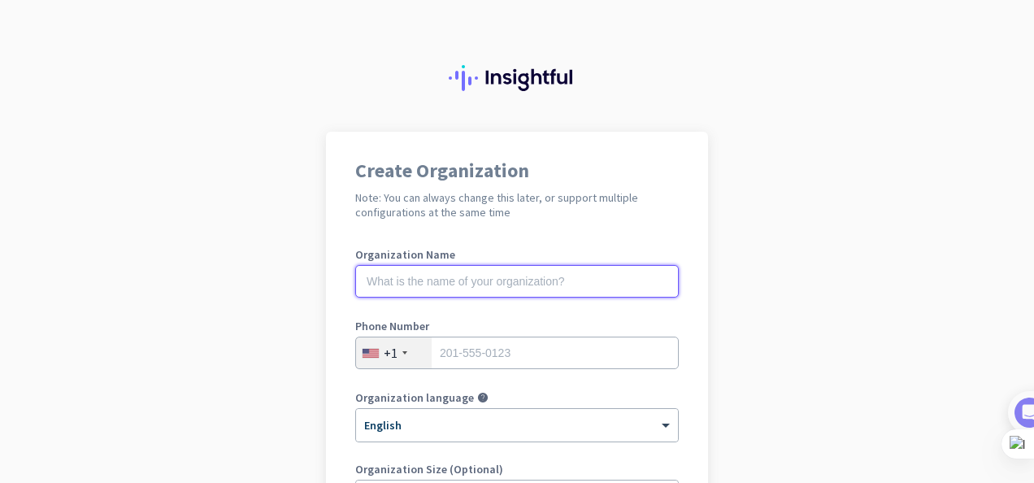
click at [518, 288] on input "text" at bounding box center [516, 281] width 323 height 33
type input "Mercor"
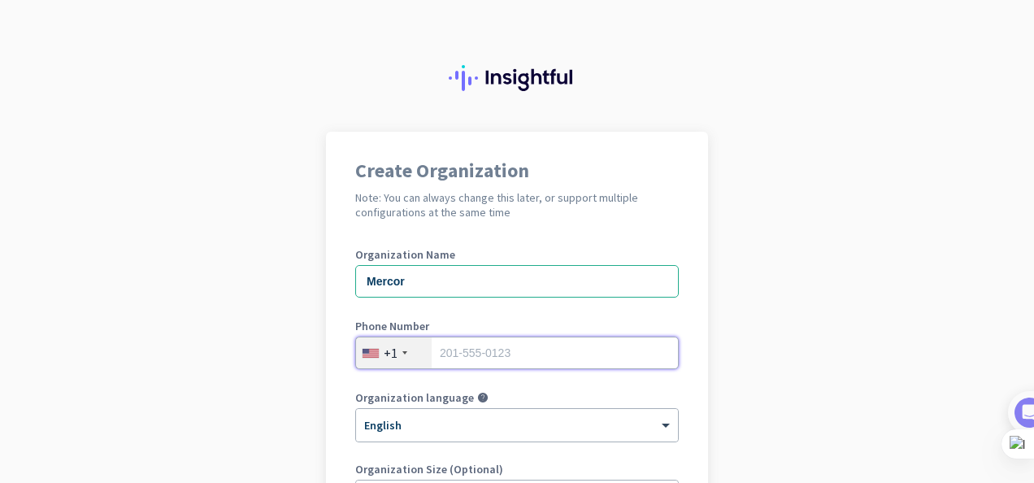
click at [484, 353] on input "tel" at bounding box center [516, 352] width 323 height 33
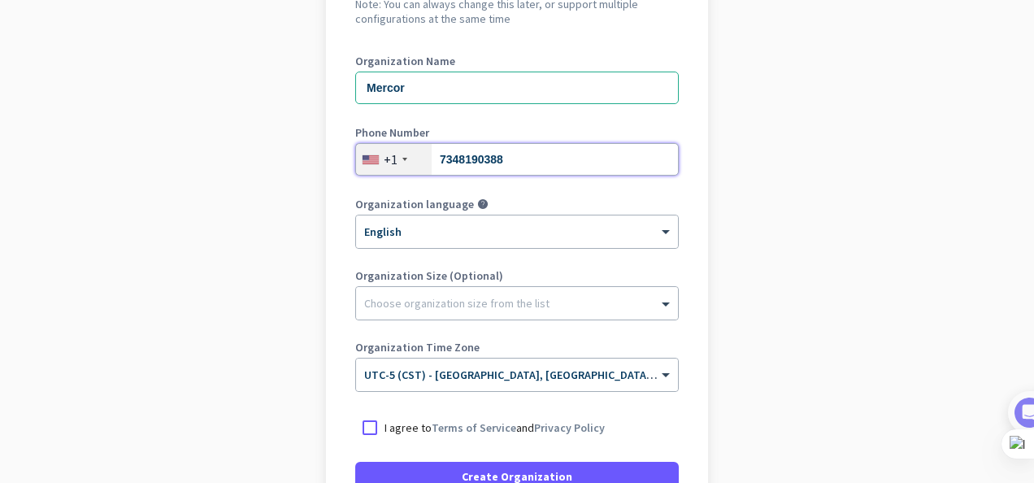
scroll to position [197, 0]
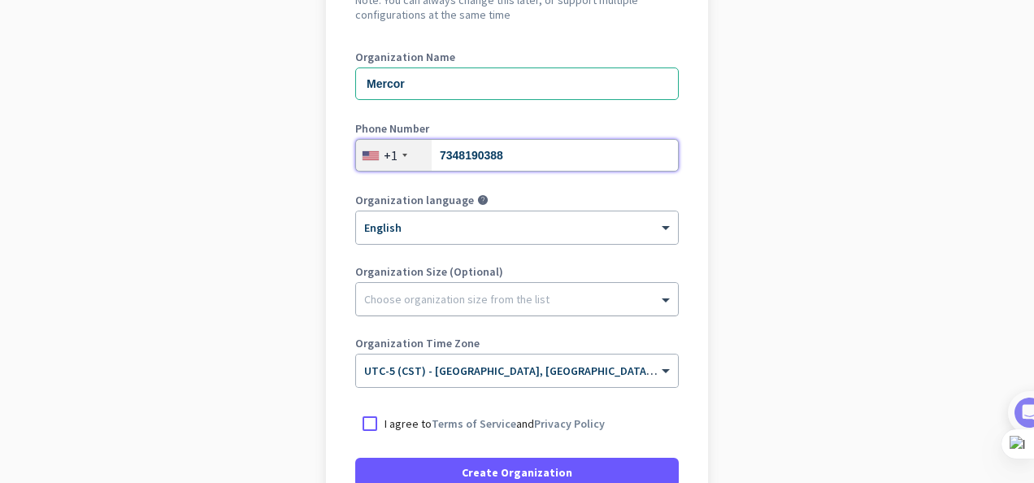
type input "7348190388"
click at [462, 301] on div at bounding box center [517, 295] width 322 height 16
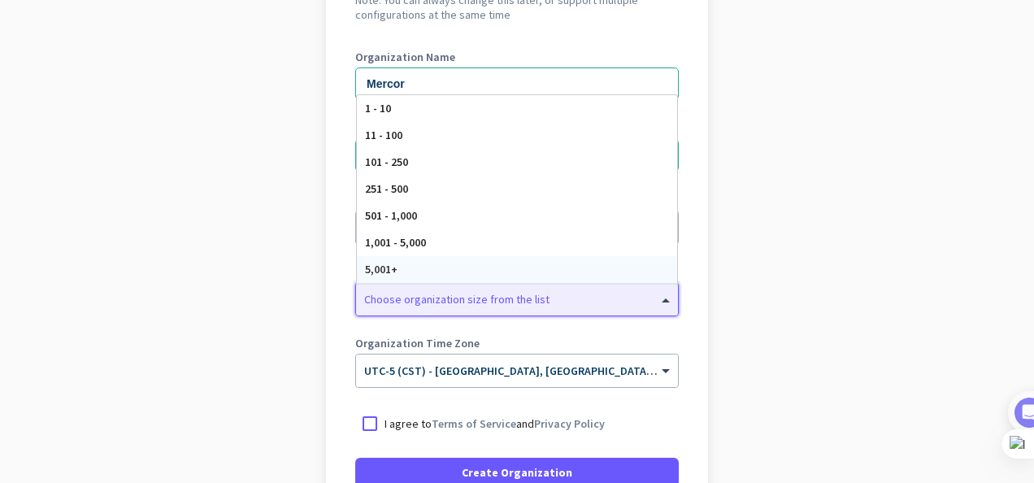
click at [469, 263] on div "5,001+" at bounding box center [517, 269] width 320 height 27
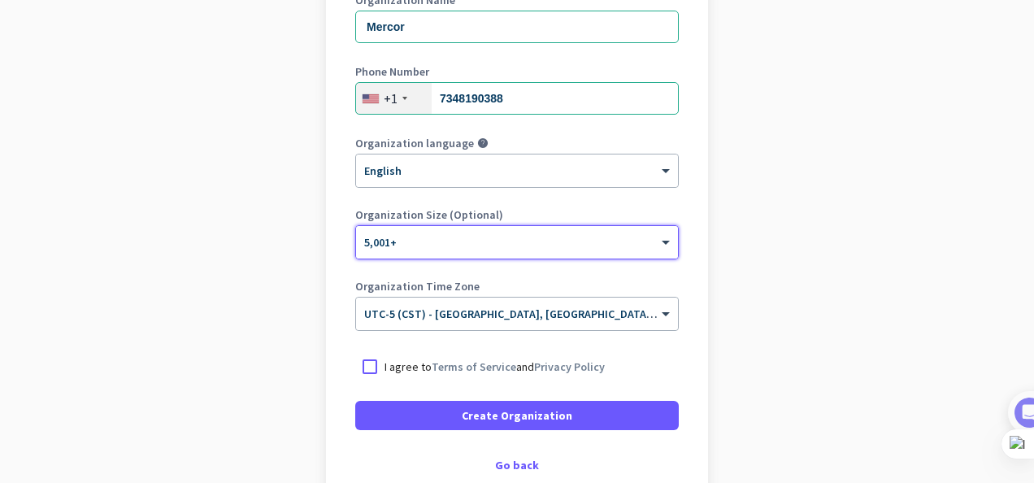
scroll to position [256, 0]
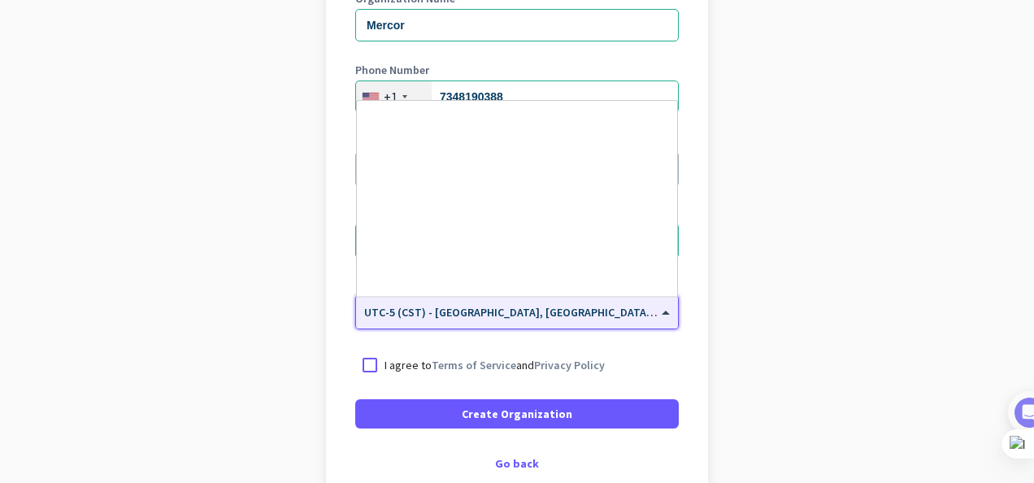
click at [488, 314] on span "UTC-5 (CST) - [GEOGRAPHIC_DATA], [GEOGRAPHIC_DATA], [GEOGRAPHIC_DATA], [GEOGRAP…" at bounding box center [617, 312] width 507 height 15
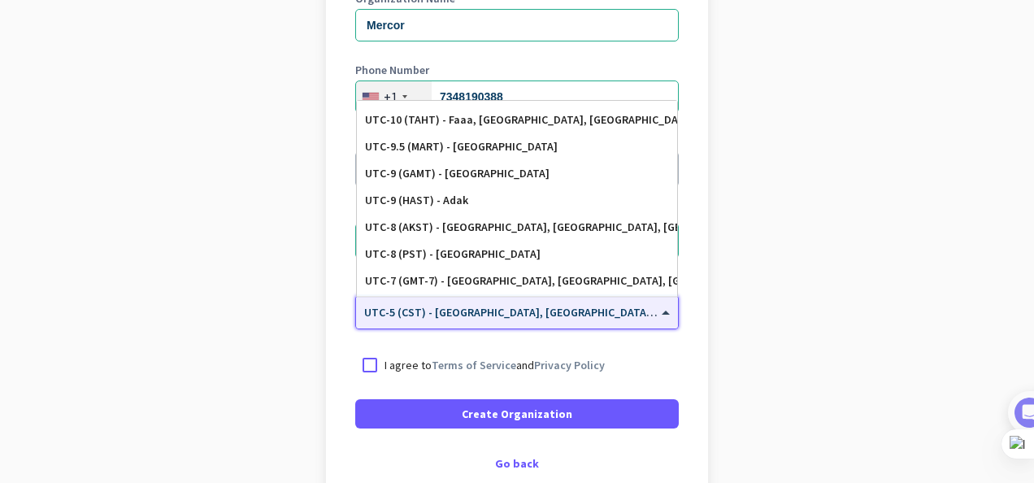
scroll to position [0, 0]
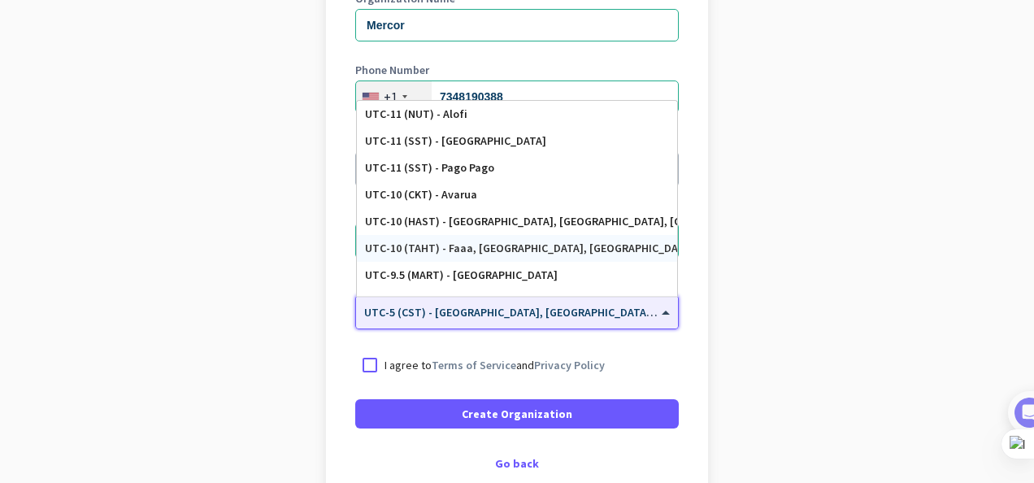
click at [817, 309] on app-onboarding-organization "Create Organization Note: You can always change this later, or support multiple…" at bounding box center [517, 228] width 1034 height 704
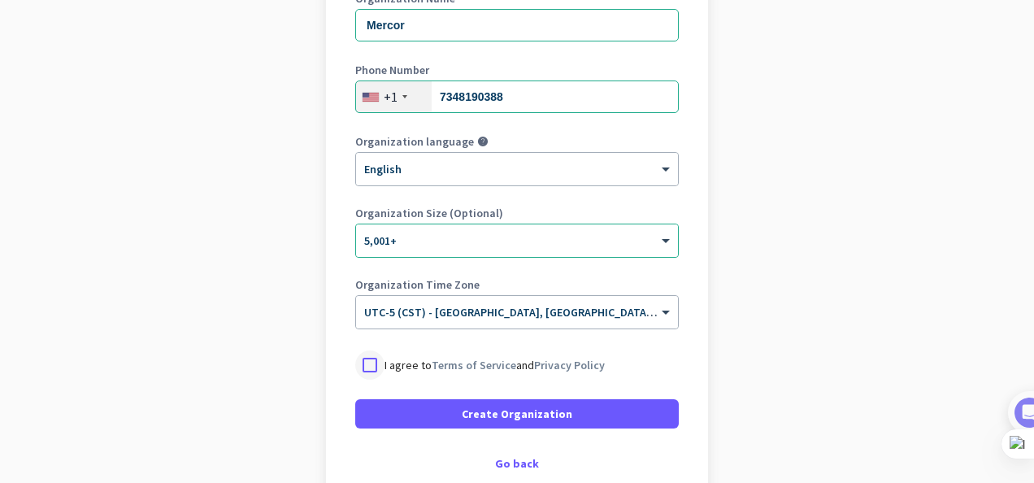
click at [369, 367] on div at bounding box center [369, 364] width 29 height 29
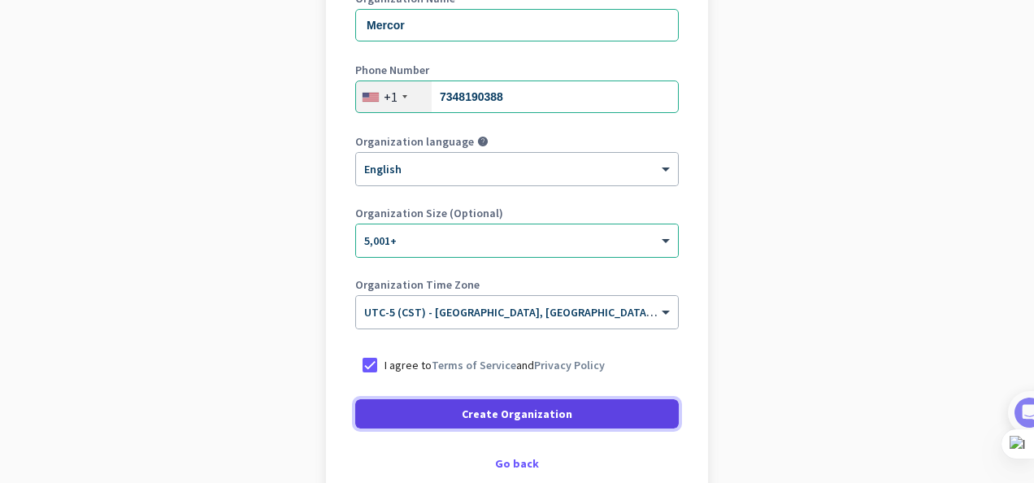
click at [413, 424] on span at bounding box center [516, 413] width 323 height 39
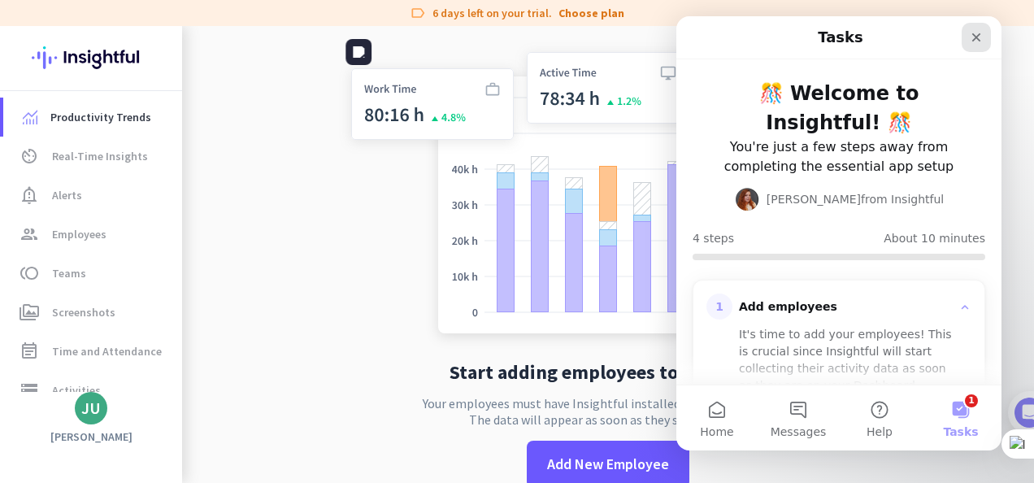
click at [976, 35] on icon "Close" at bounding box center [976, 37] width 13 height 13
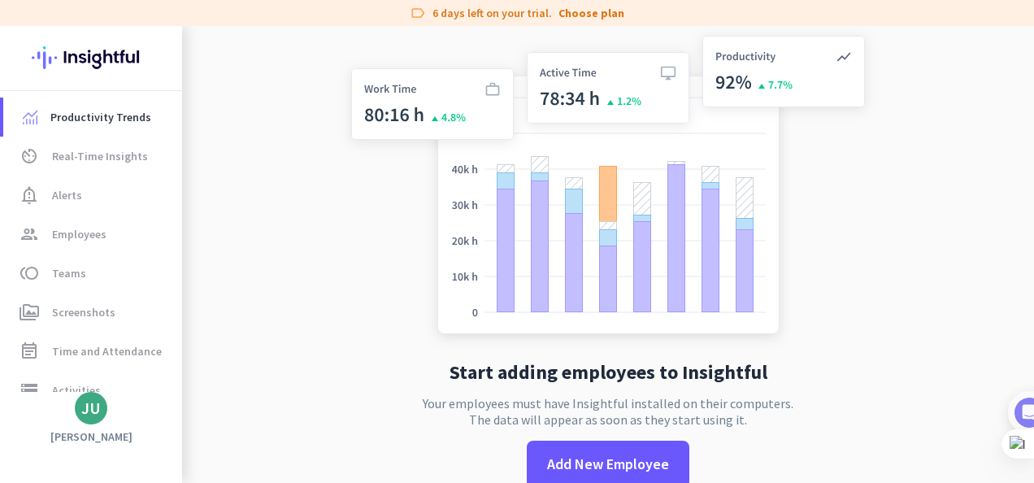
scroll to position [31, 0]
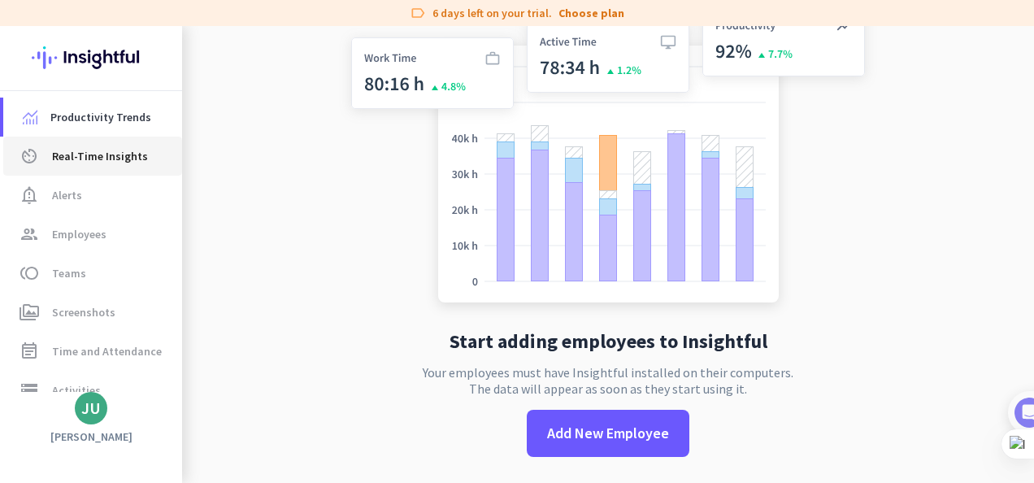
click at [102, 150] on span "Real-Time Insights" at bounding box center [100, 156] width 96 height 20
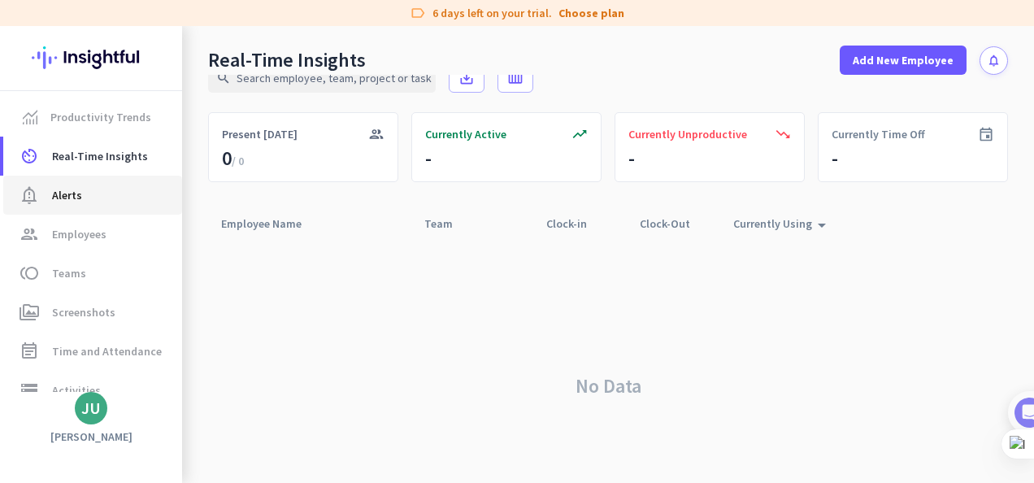
click at [76, 193] on span "Alerts" at bounding box center [67, 195] width 30 height 20
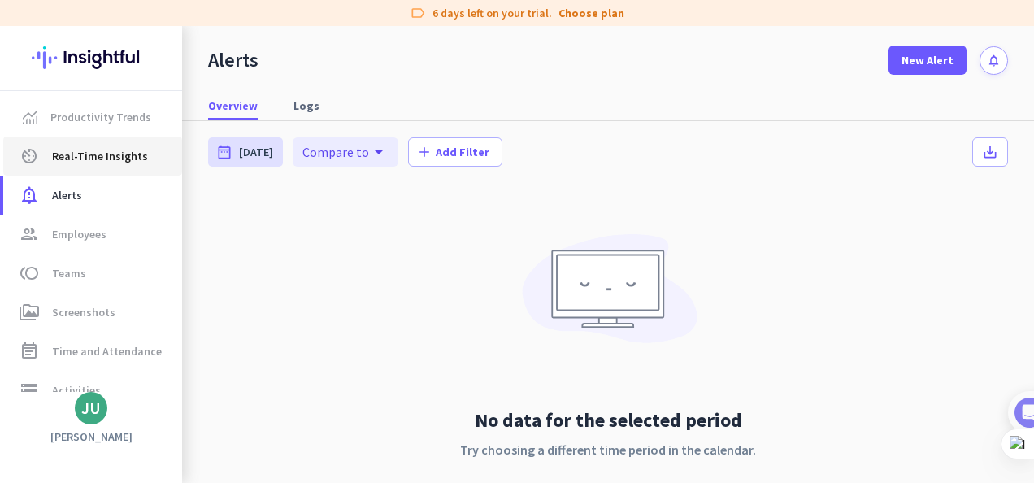
click at [98, 168] on link "av_timer Real-Time Insights" at bounding box center [92, 156] width 179 height 39
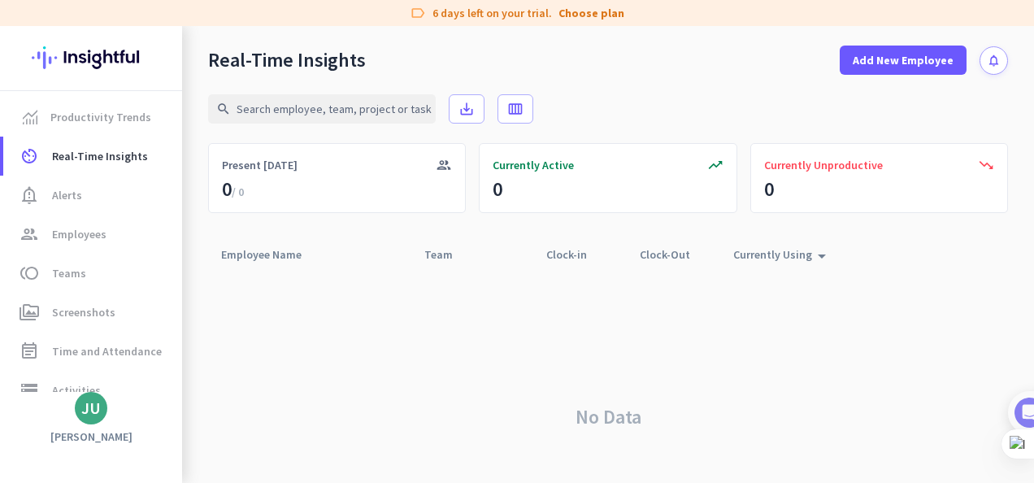
click at [622, 17] on div "label 6 days left on your trial. Choose plan" at bounding box center [517, 13] width 1034 height 26
click at [600, 13] on link "Choose plan" at bounding box center [591, 13] width 66 height 16
